Goal: Transaction & Acquisition: Obtain resource

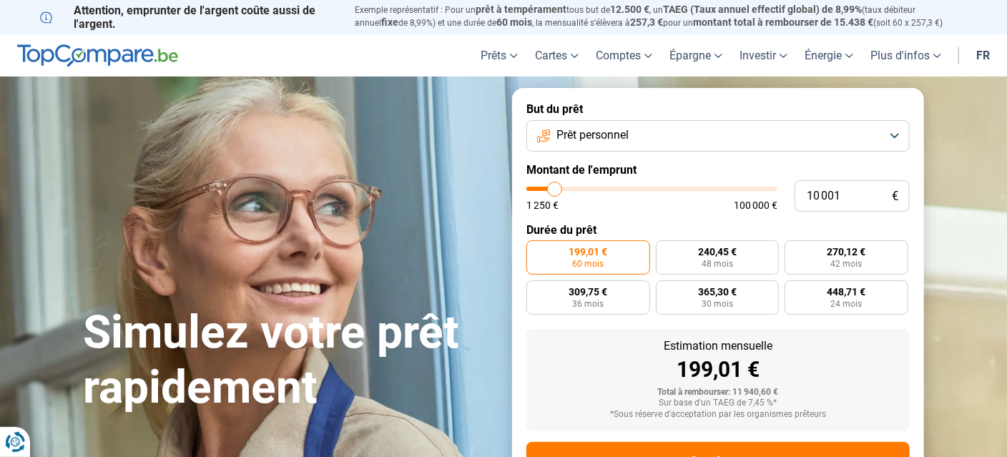
type input "10 250"
type input "10250"
type input "10 500"
type input "10500"
type input "10 750"
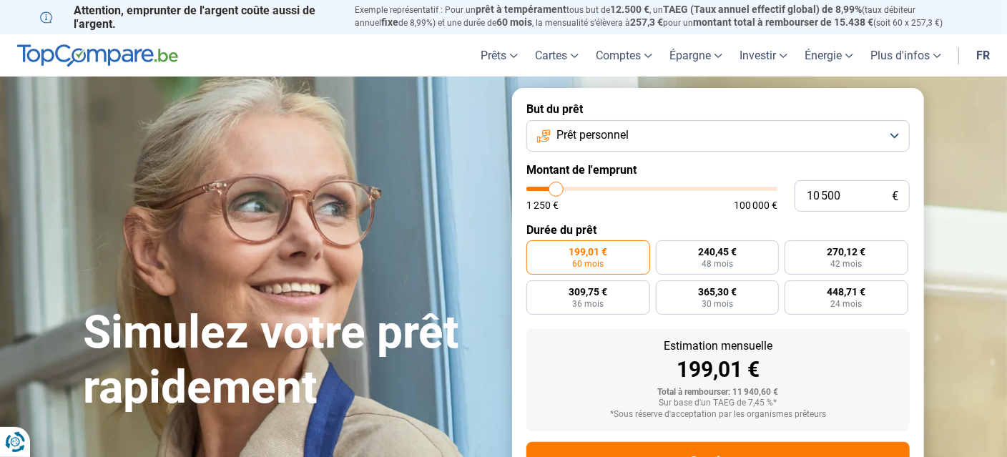
type input "10750"
type input "11 000"
type input "11000"
type input "11 250"
type input "11250"
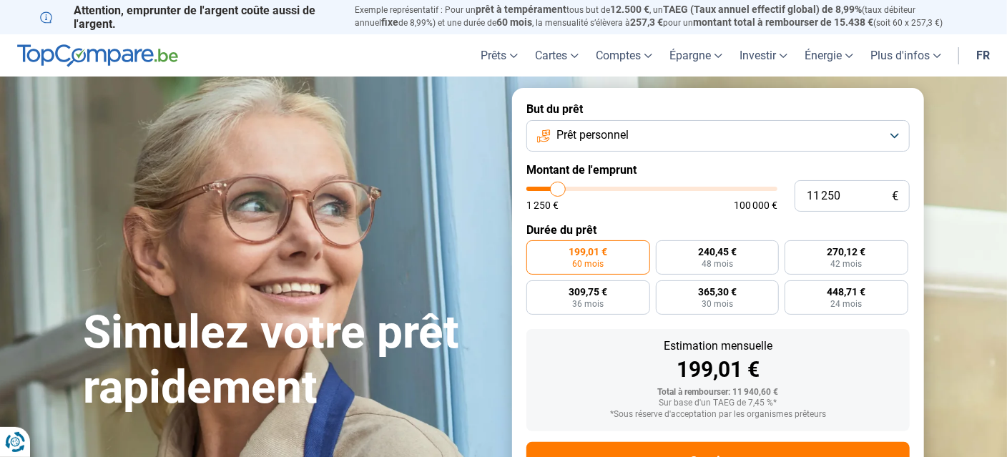
type input "11 500"
type input "11500"
type input "11 750"
type input "11750"
type input "12 250"
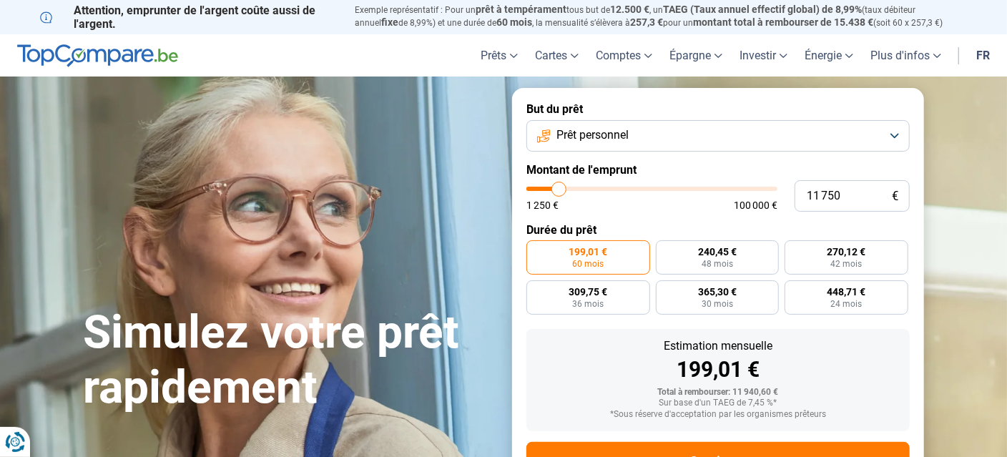
type input "12250"
type input "12 500"
type input "12500"
type input "12 750"
type input "12750"
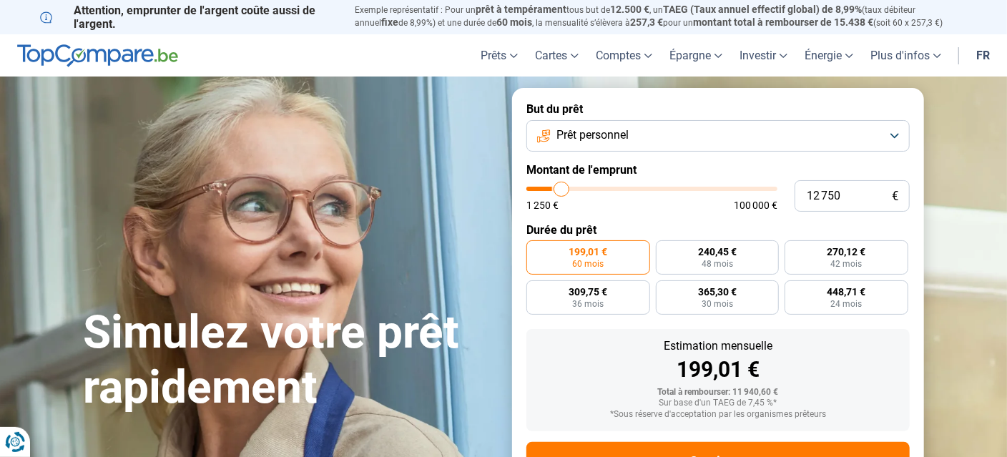
type input "13 000"
type input "13000"
type input "13 250"
type input "13250"
type input "13 500"
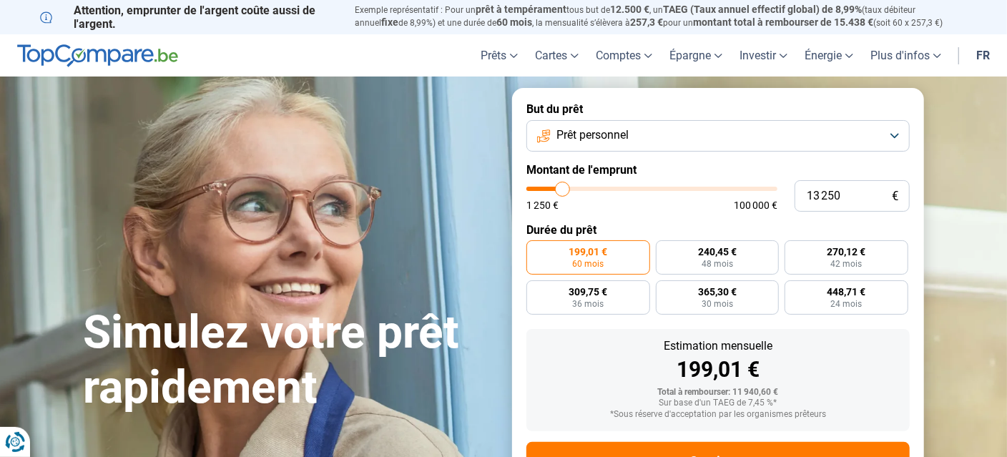
type input "13500"
type input "13 750"
type input "13750"
type input "14 000"
type input "14000"
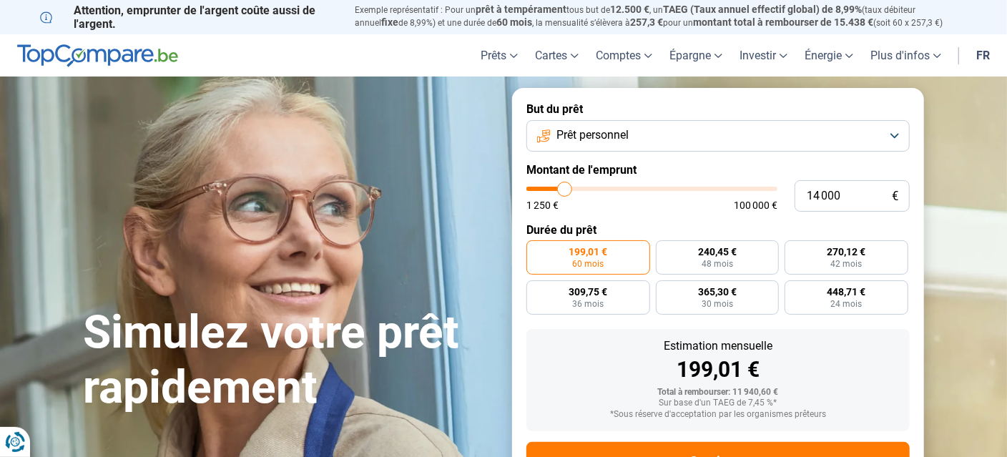
type input "14 250"
type input "14250"
type input "14 500"
type input "14500"
type input "14 750"
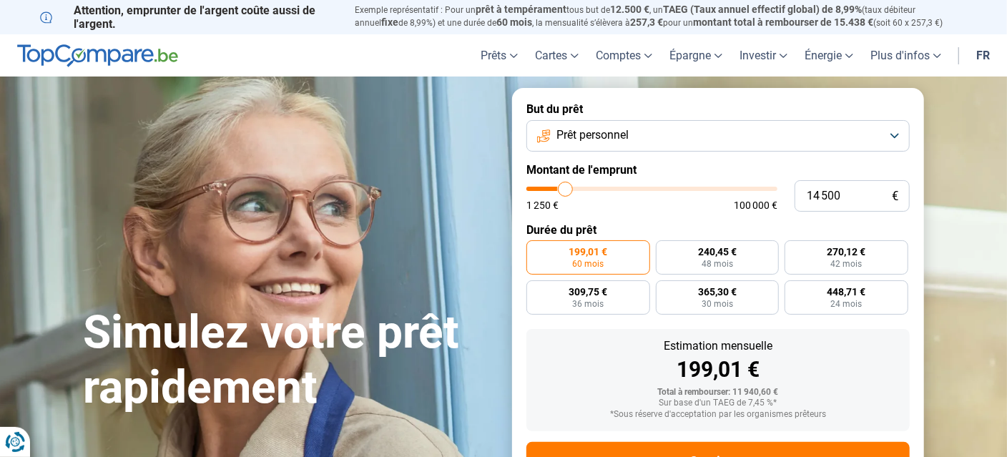
type input "14750"
type input "15 000"
type input "15000"
type input "15 250"
type input "15250"
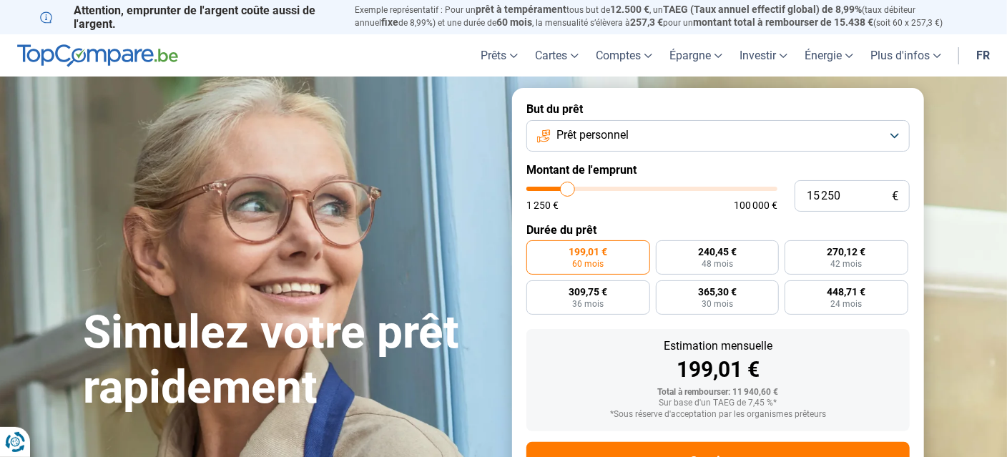
type input "15 500"
type input "15500"
type input "15 750"
type input "15750"
type input "15 500"
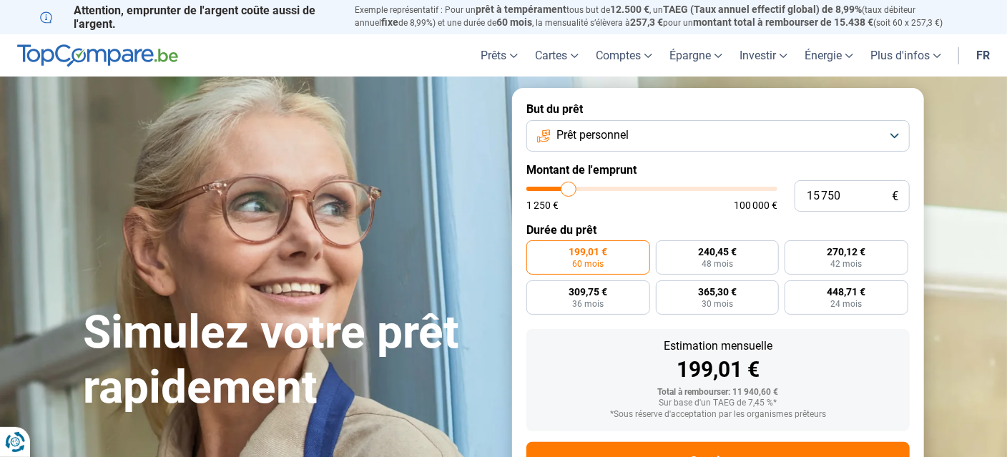
type input "15500"
type input "15 250"
type input "15250"
type input "15 000"
type input "15000"
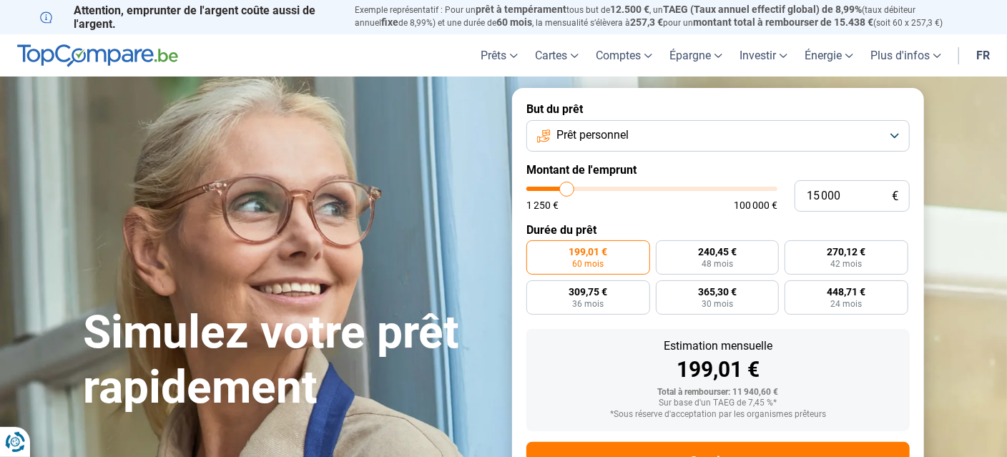
type input "14 750"
type input "14750"
type input "14 500"
type input "14500"
type input "14 250"
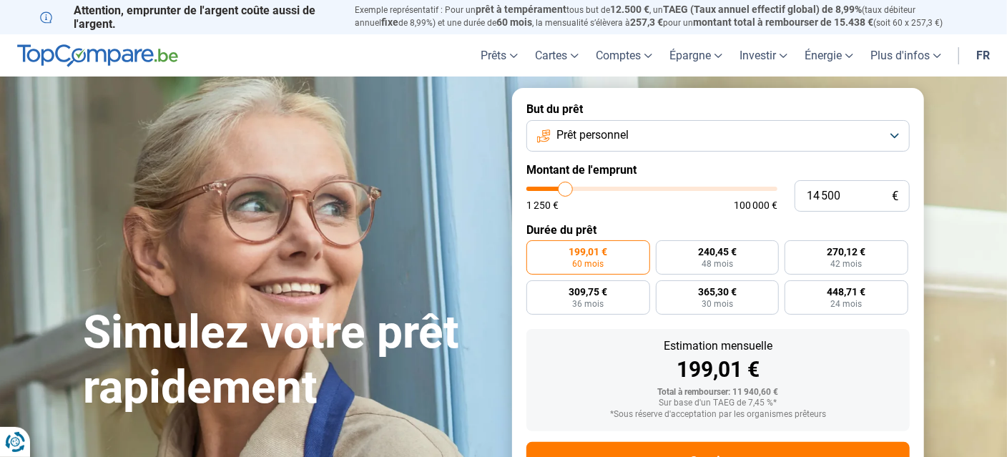
type input "14250"
type input "14 000"
type input "14000"
type input "13 750"
type input "13750"
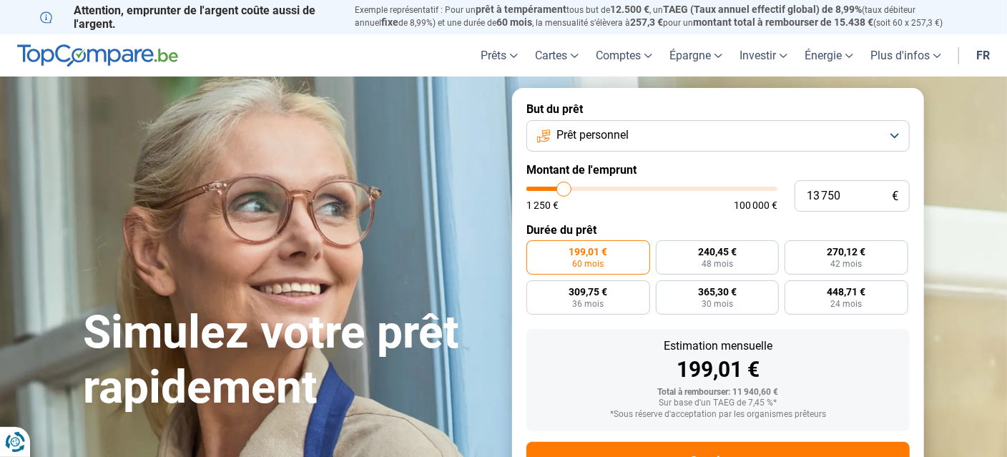
type input "13 500"
type input "13500"
type input "13 250"
type input "13250"
type input "13 000"
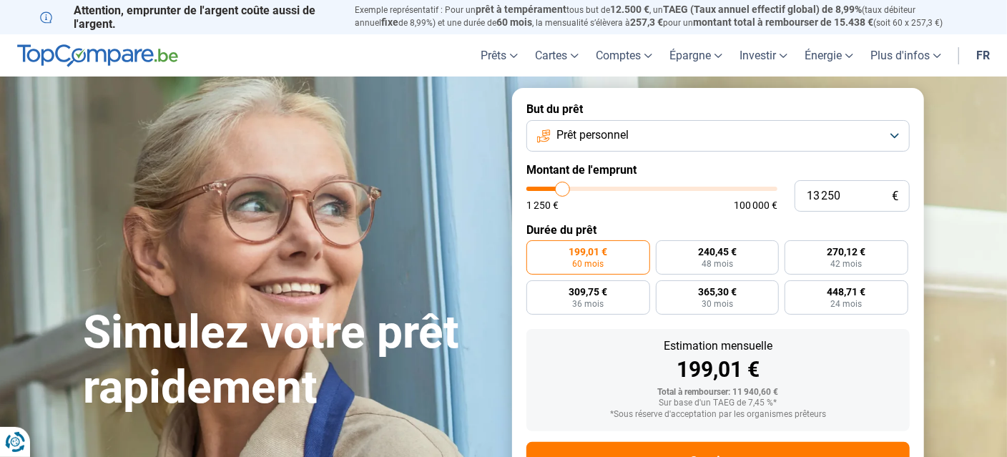
type input "13000"
type input "12 750"
type input "12750"
type input "12 500"
type input "12500"
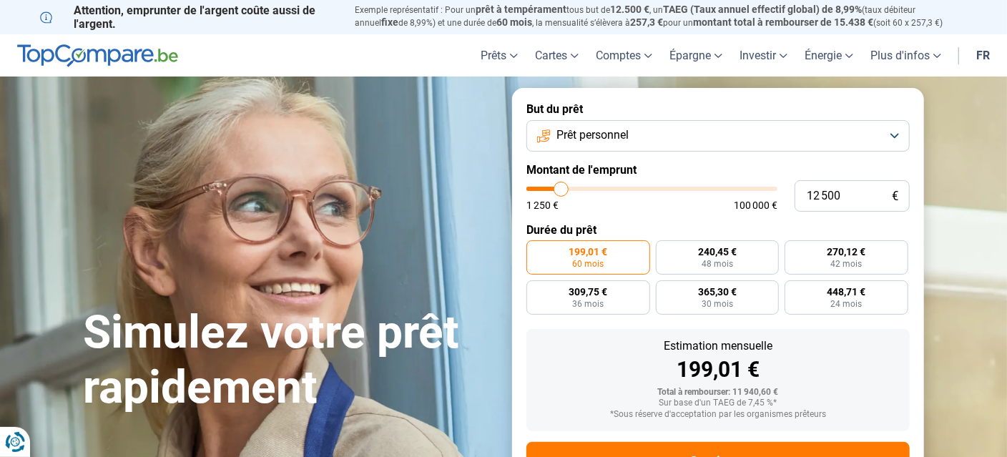
type input "12 250"
type input "12250"
type input "12 000"
type input "12000"
type input "11 750"
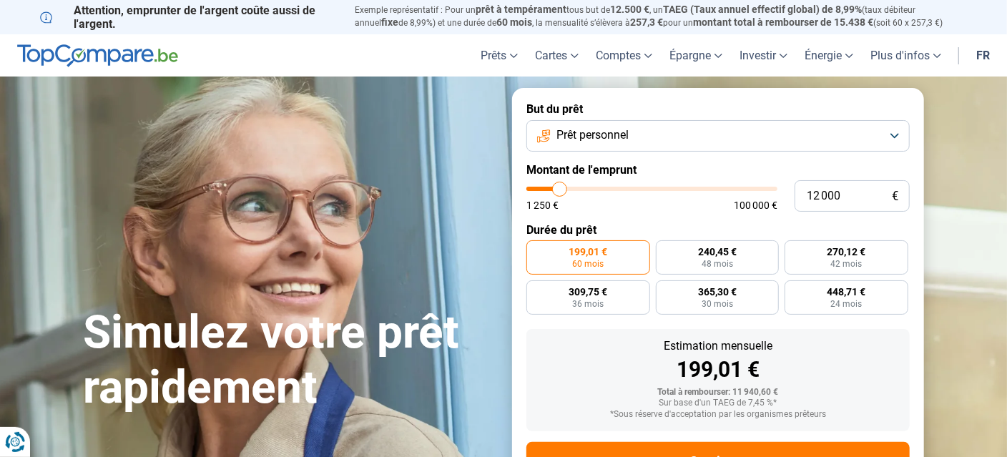
type input "11750"
type input "11 500"
type input "11500"
type input "11 250"
type input "11250"
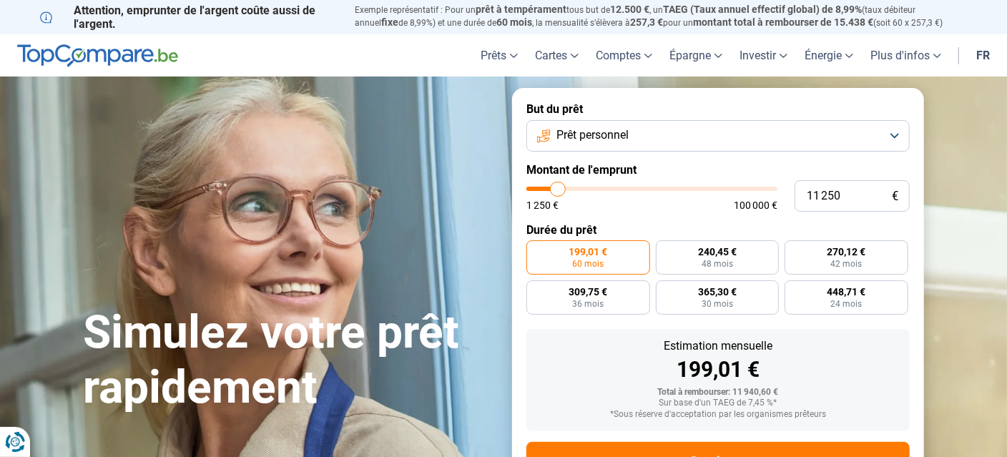
type input "11 000"
type input "11000"
type input "10 750"
type input "10750"
type input "10 500"
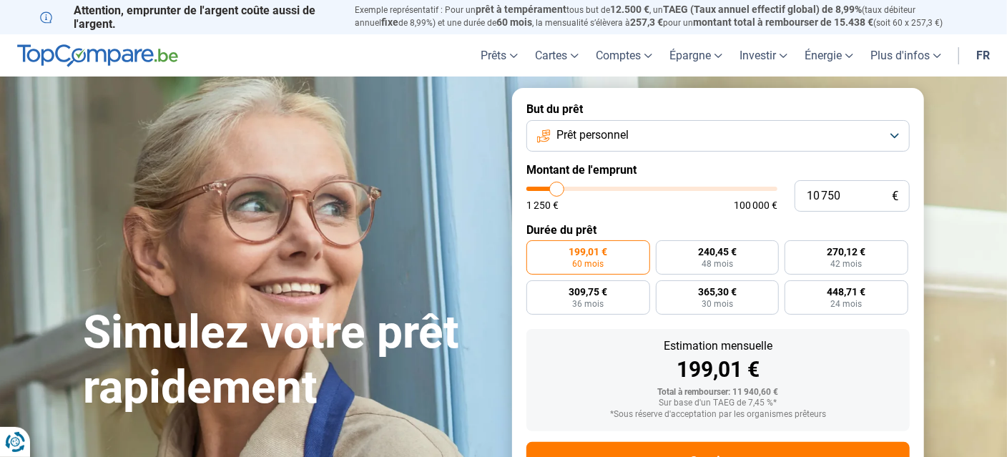
type input "10500"
type input "10 250"
type input "10250"
type input "10 000"
type input "10000"
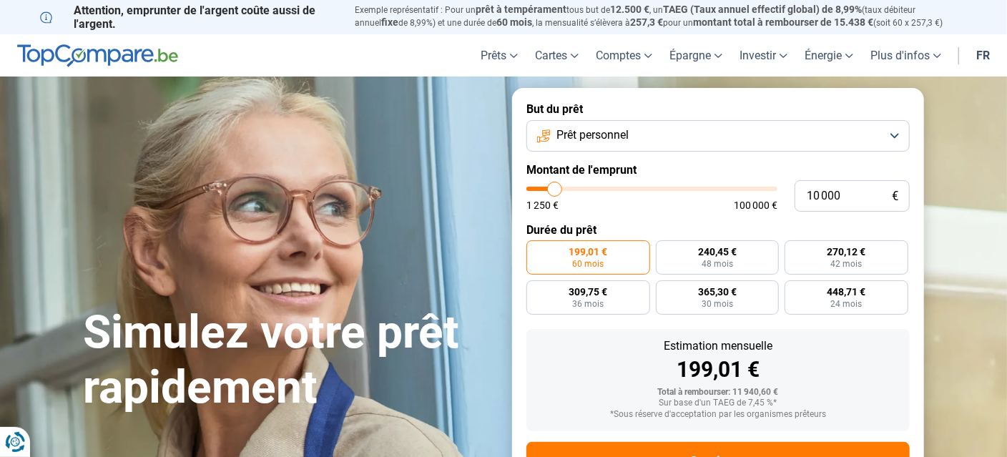
type input "9 750"
type input "9750"
type input "9 500"
type input "9500"
type input "9 250"
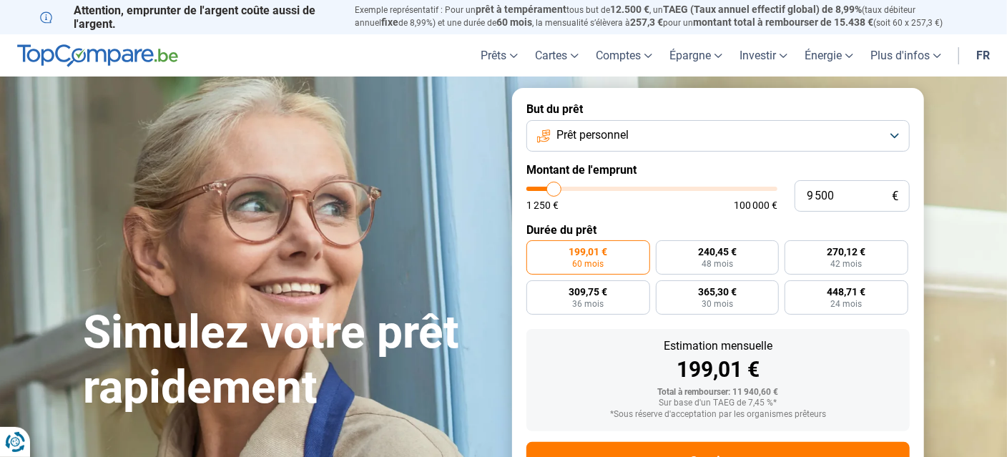
type input "9250"
type input "9 000"
type input "9000"
type input "8 750"
type input "8750"
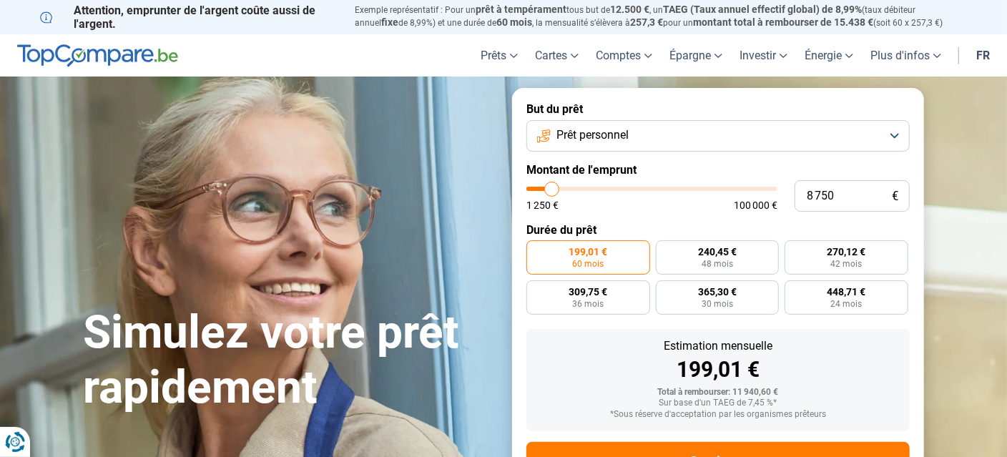
type input "8 500"
type input "8500"
type input "8 250"
type input "8250"
type input "8 000"
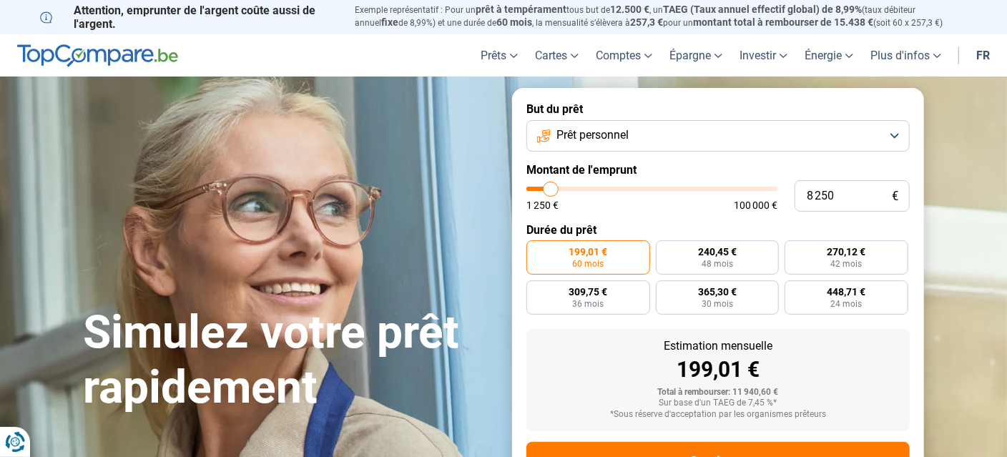
type input "8000"
type input "7 750"
type input "7750"
type input "7 500"
type input "7500"
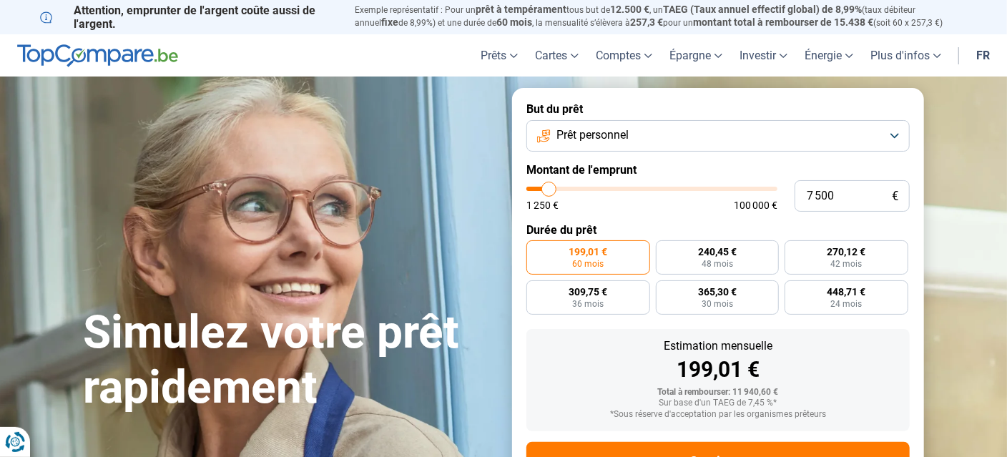
type input "7 250"
type input "7250"
type input "7 000"
type input "7000"
type input "6 750"
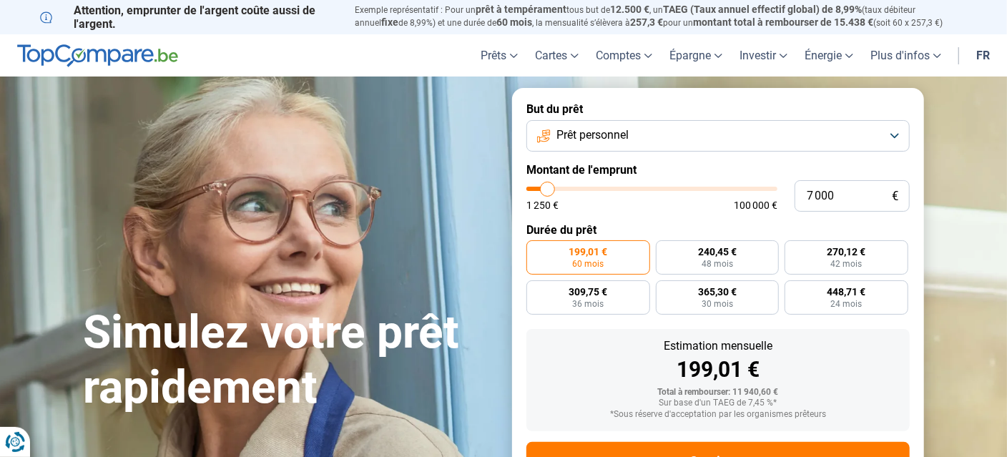
type input "6750"
type input "6 500"
type input "6500"
type input "6 250"
type input "6250"
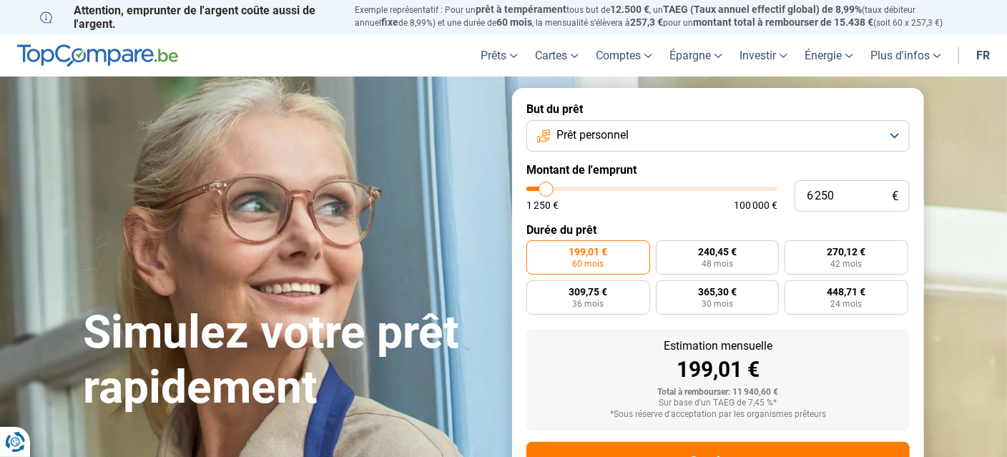
type input "6 000"
type input "6000"
type input "5 750"
type input "5750"
type input "5 500"
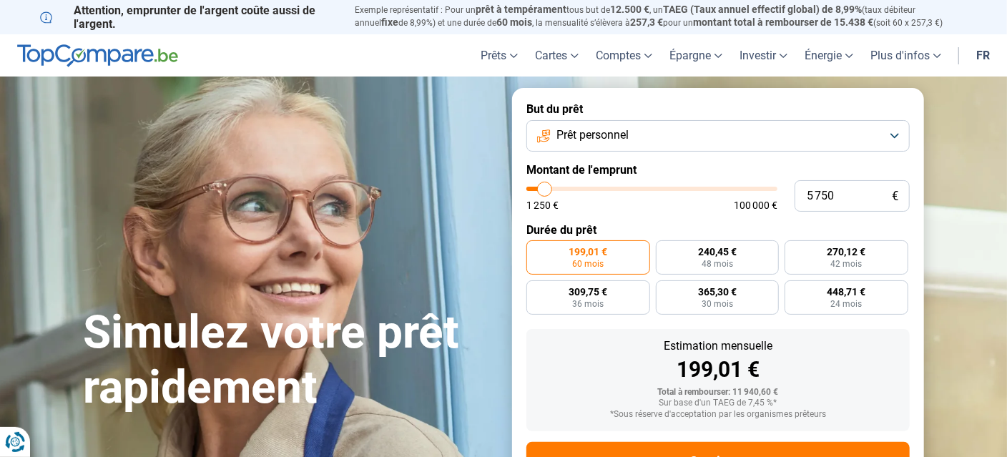
type input "5500"
type input "5 250"
type input "5250"
type input "5 500"
type input "5500"
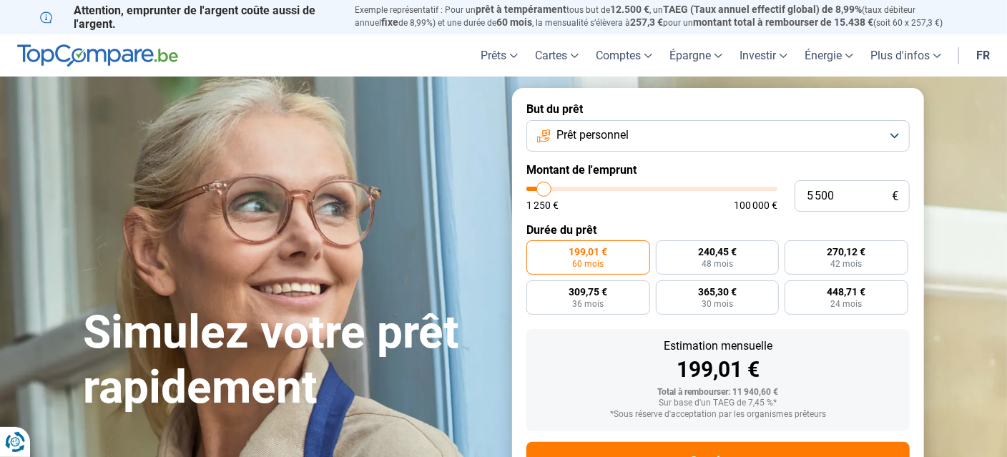
type input "5 750"
type input "5750"
type input "6 000"
drag, startPoint x: 556, startPoint y: 190, endPoint x: 546, endPoint y: 194, distance: 10.6
type input "6000"
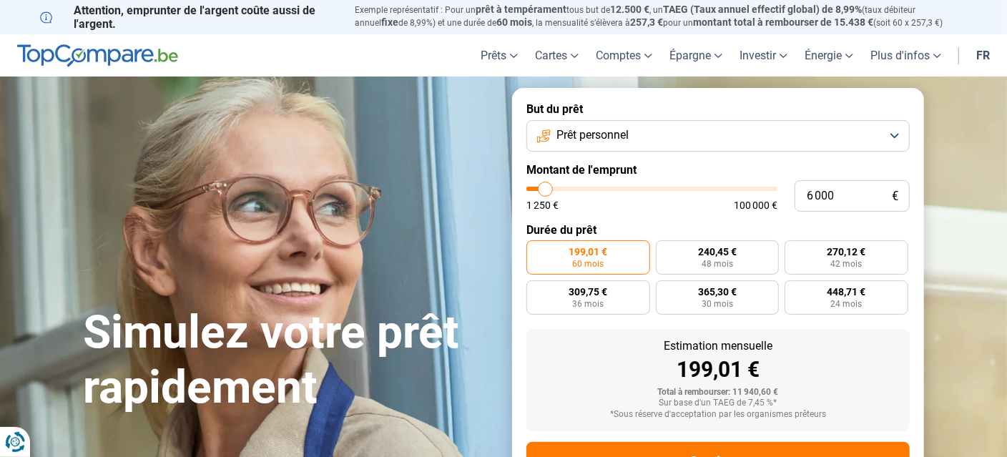
click at [546, 191] on input "range" at bounding box center [651, 189] width 251 height 4
radio input "true"
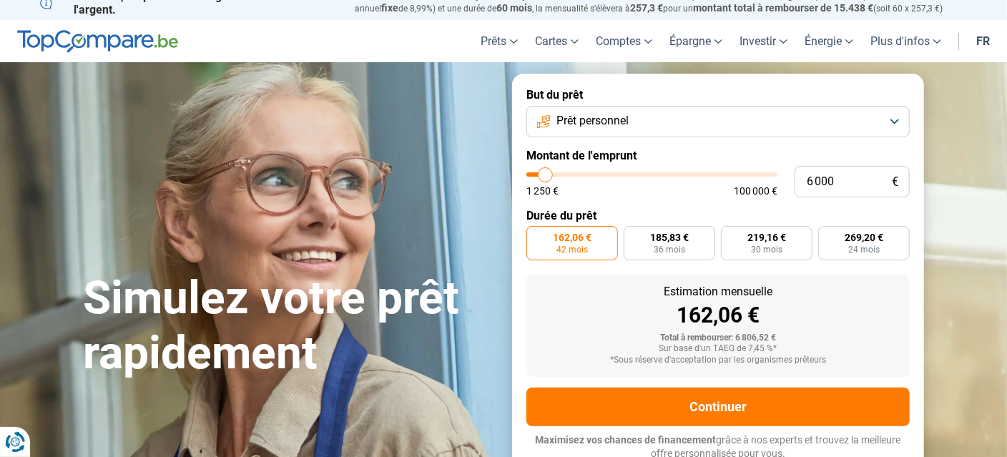
scroll to position [18, 0]
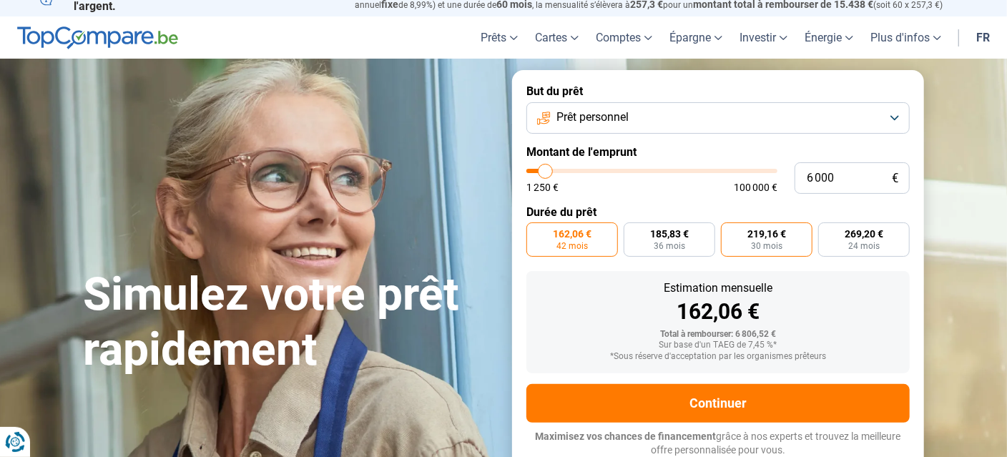
click at [763, 243] on span "30 mois" at bounding box center [766, 246] width 31 height 9
click at [730, 232] on input "219,16 € 30 mois" at bounding box center [725, 226] width 9 height 9
radio input "true"
click at [655, 245] on span "36 mois" at bounding box center [669, 246] width 31 height 9
click at [633, 232] on input "185,83 € 36 mois" at bounding box center [628, 226] width 9 height 9
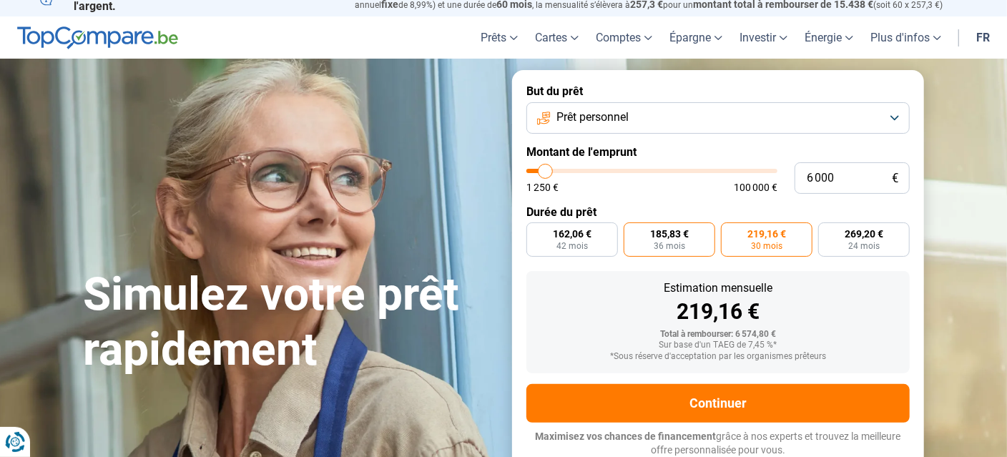
radio input "true"
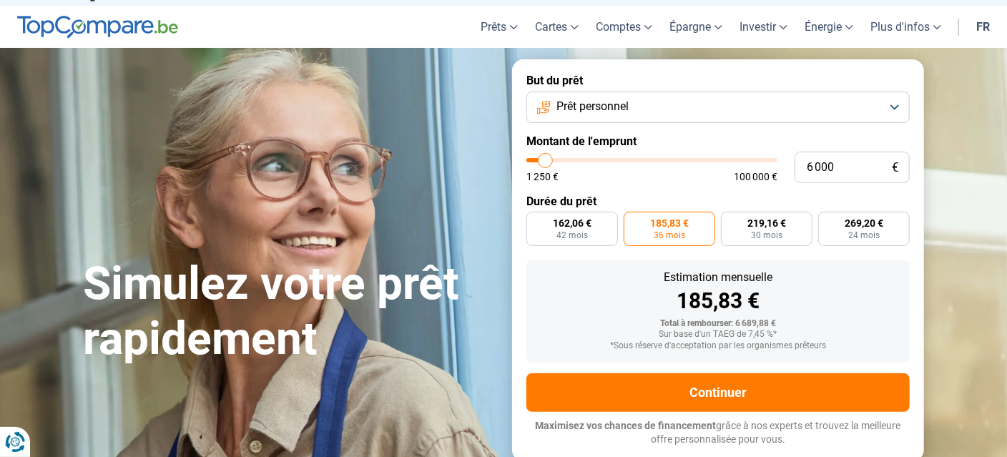
scroll to position [24, 0]
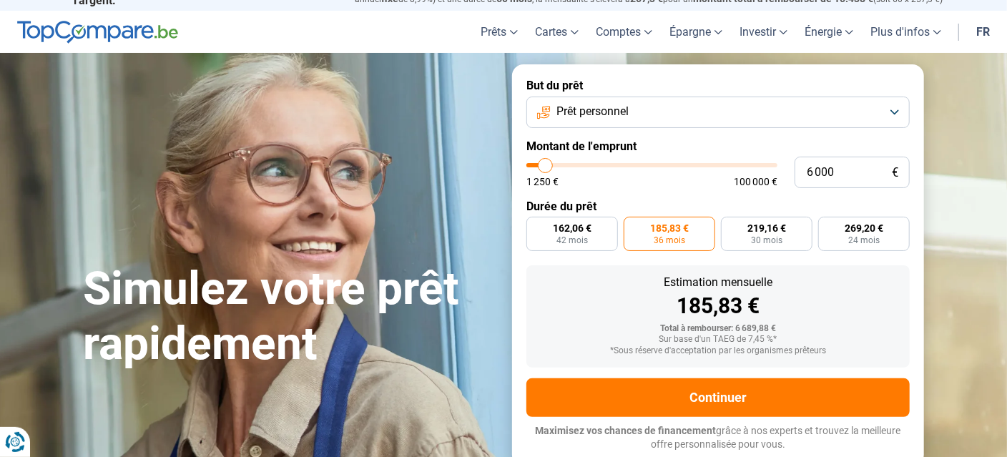
type input "6 250"
type input "6250"
type input "6 000"
type input "6000"
type input "5 750"
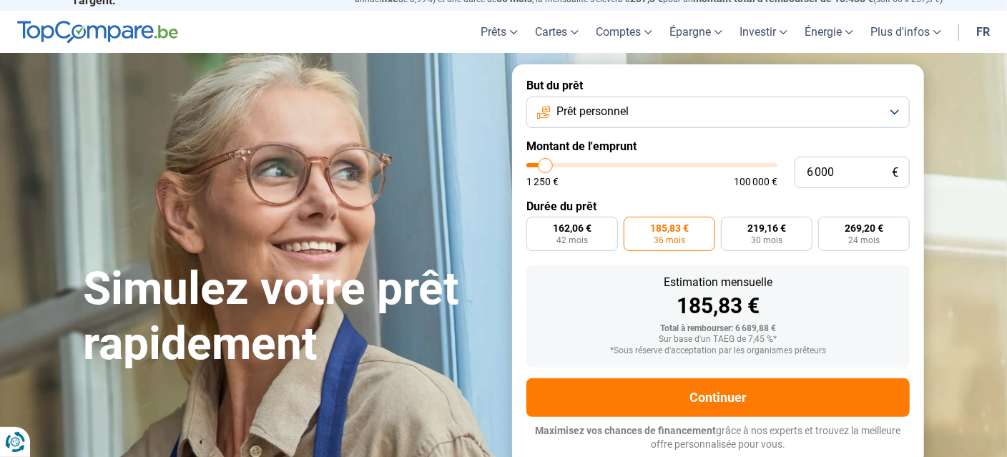
type input "5750"
type input "5 500"
type input "5500"
type input "5 250"
type input "5250"
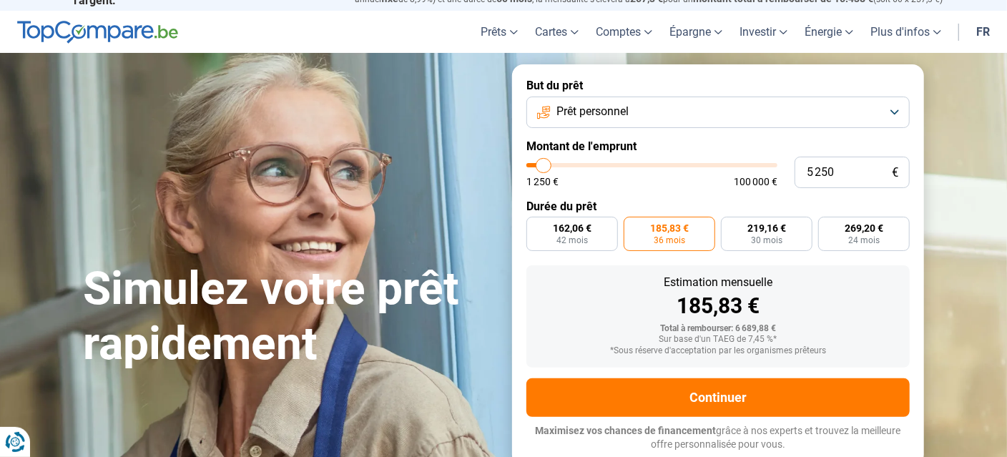
type input "5 000"
type input "5000"
type input "4 750"
type input "4750"
type input "5 000"
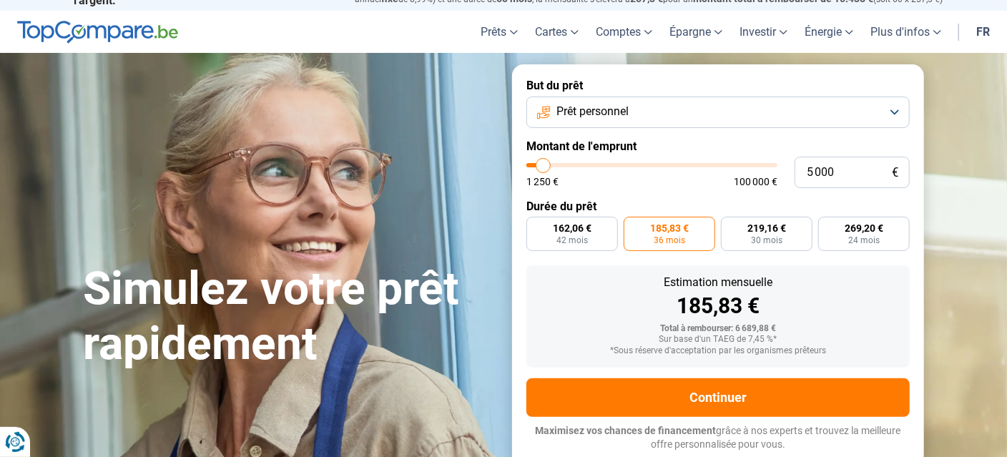
type input "5000"
click at [543, 163] on input "range" at bounding box center [651, 165] width 251 height 4
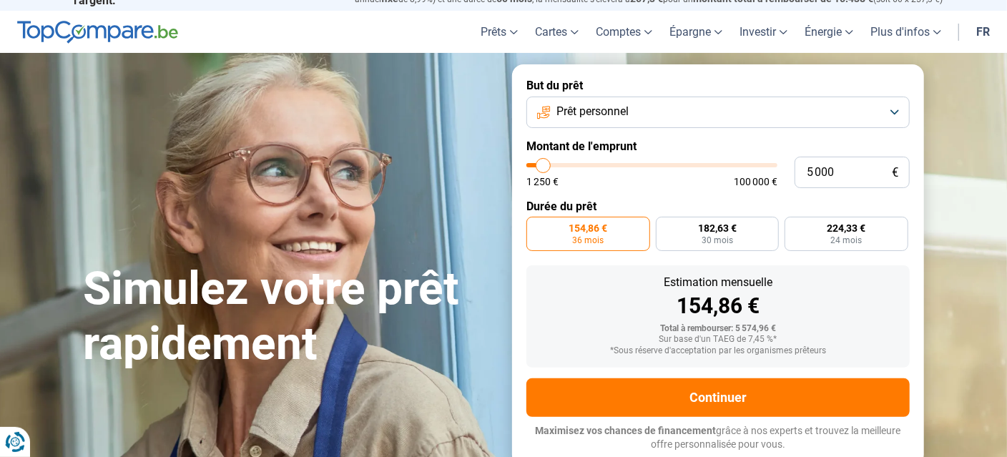
scroll to position [18, 0]
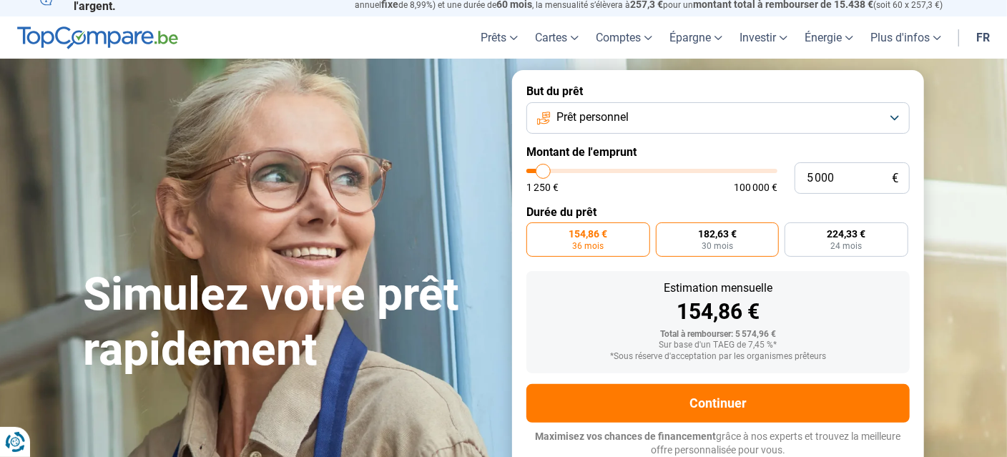
click at [713, 242] on span "30 mois" at bounding box center [717, 246] width 31 height 9
click at [665, 232] on input "182,63 € 30 mois" at bounding box center [660, 226] width 9 height 9
radio input "true"
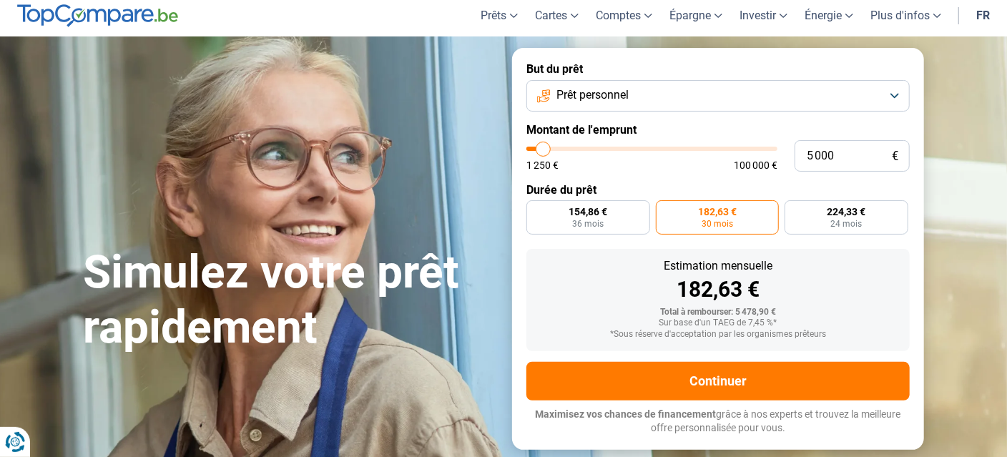
scroll to position [41, 0]
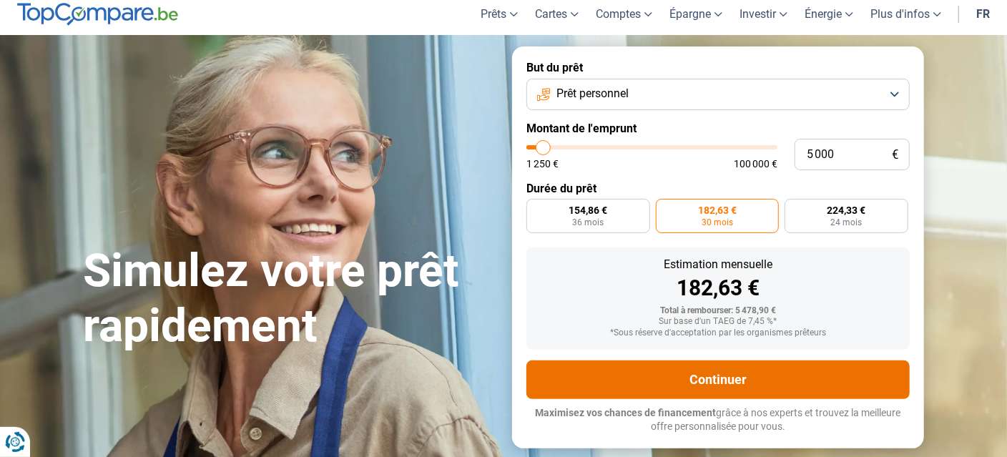
click at [734, 378] on button "Continuer" at bounding box center [717, 379] width 383 height 39
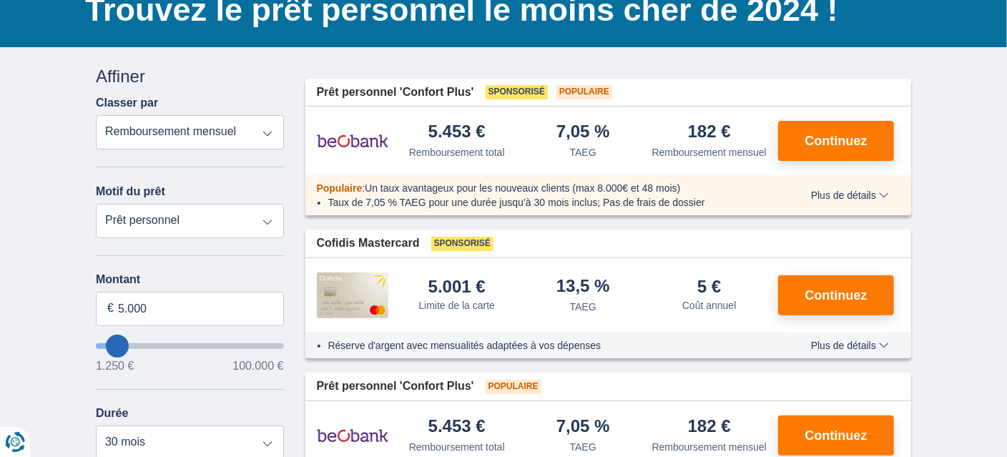
scroll to position [71, 0]
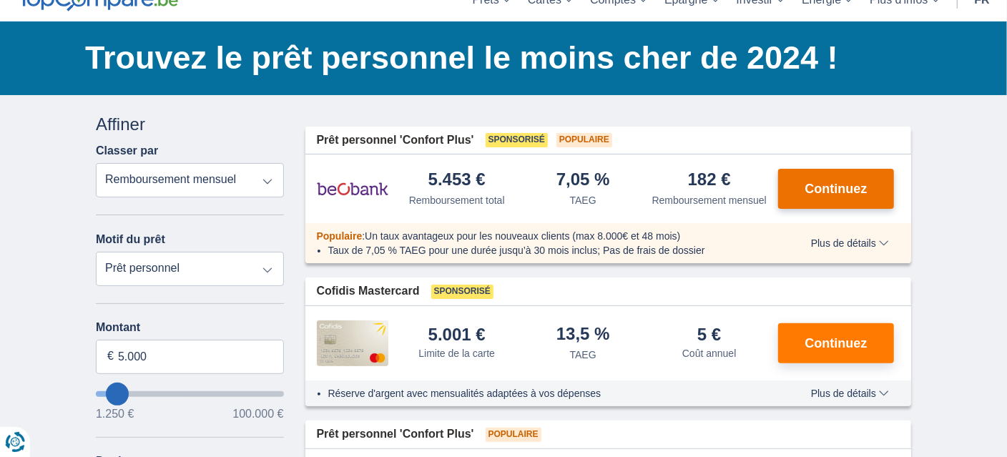
click at [821, 191] on span "Continuez" at bounding box center [836, 188] width 62 height 13
